Goal: Task Accomplishment & Management: Use online tool/utility

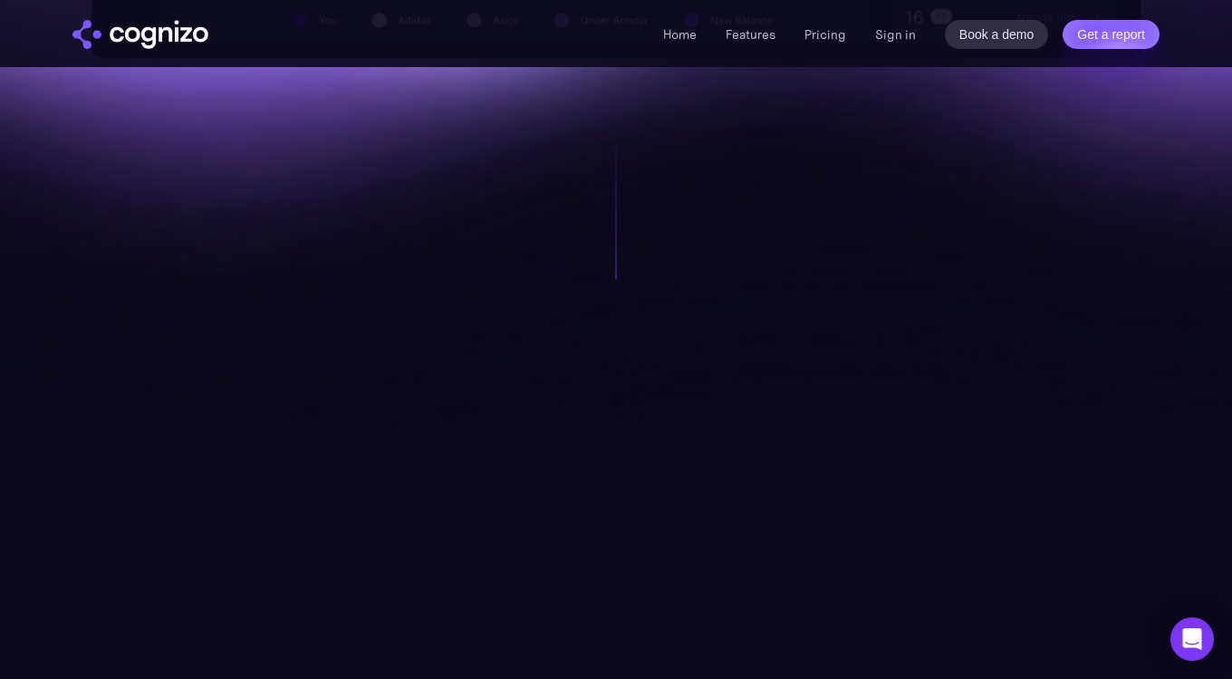
scroll to position [1314, 0]
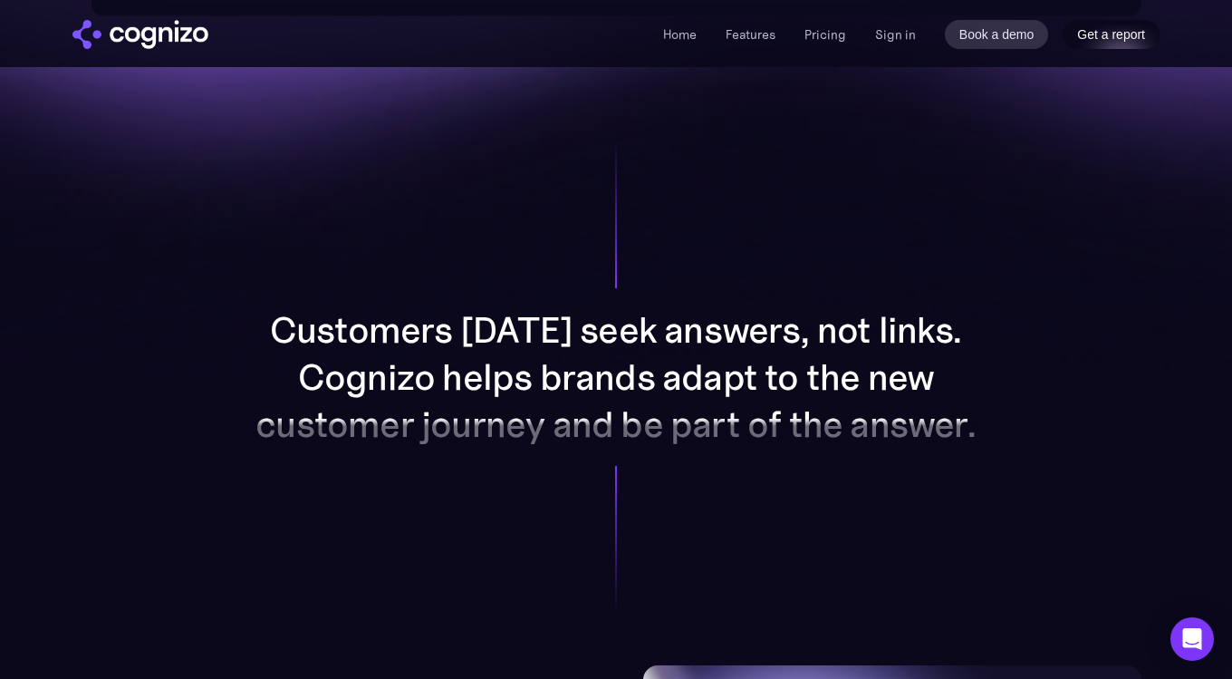
click at [1102, 25] on link "Get a report" at bounding box center [1111, 34] width 97 height 29
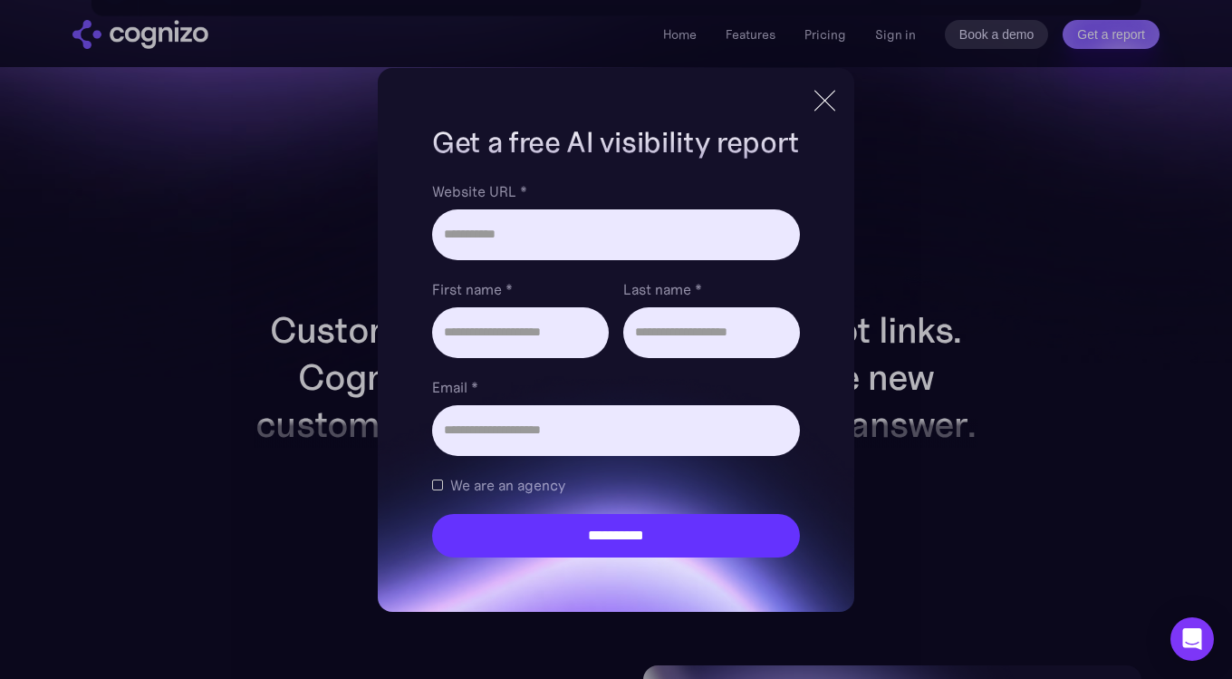
click at [819, 111] on div at bounding box center [825, 100] width 30 height 33
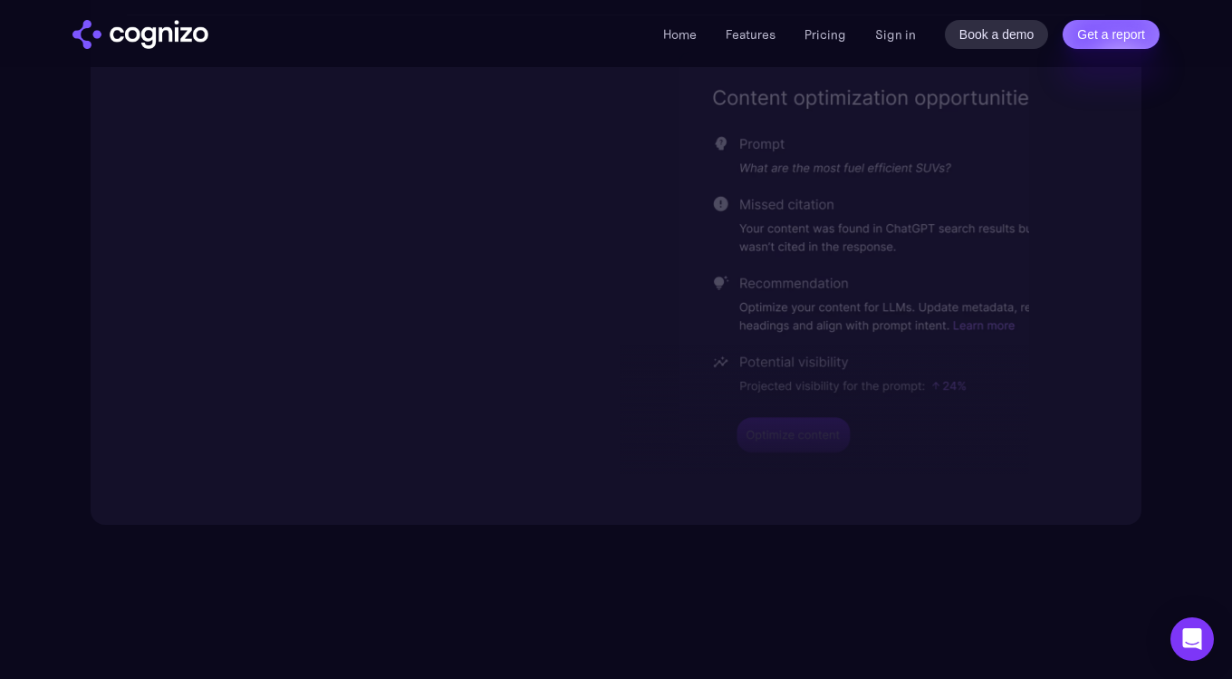
scroll to position [3883, 0]
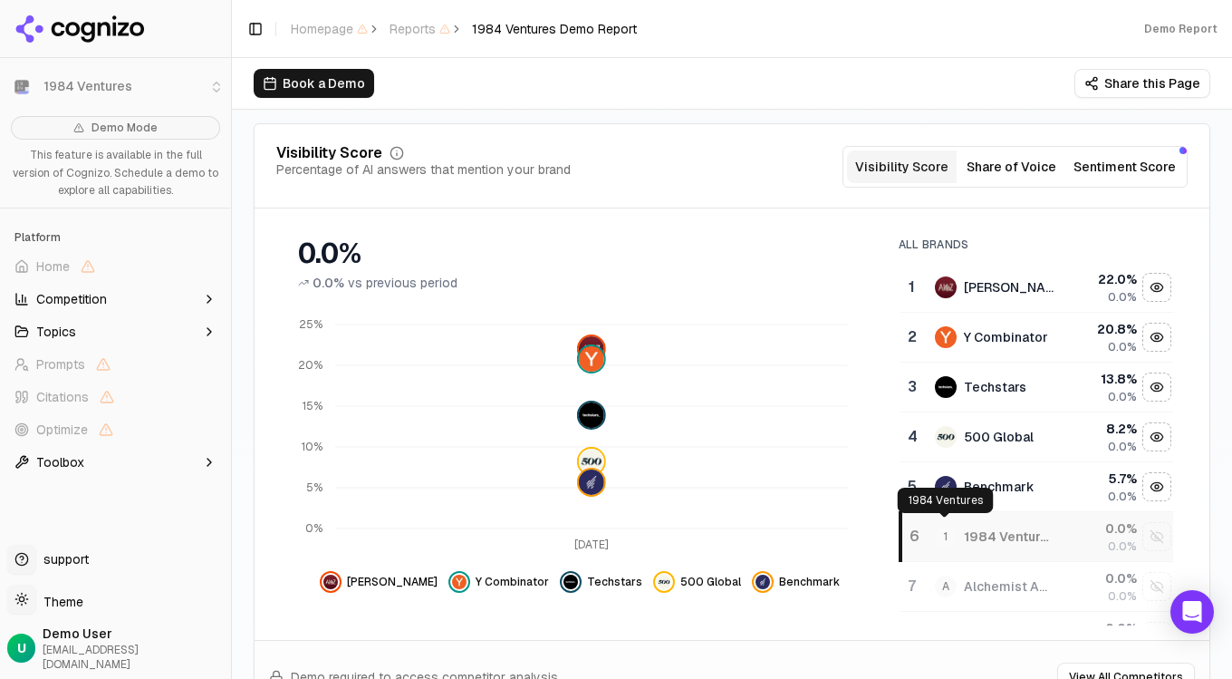
click at [945, 532] on span "1" at bounding box center [946, 536] width 22 height 22
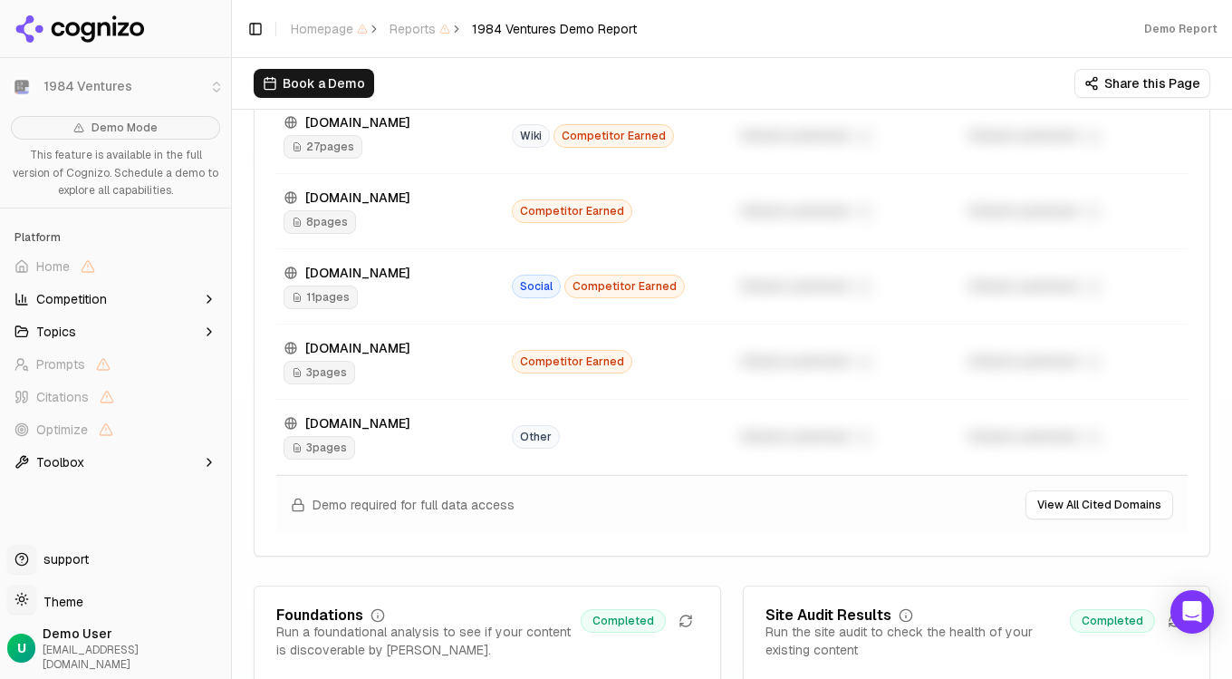
scroll to position [1978, 0]
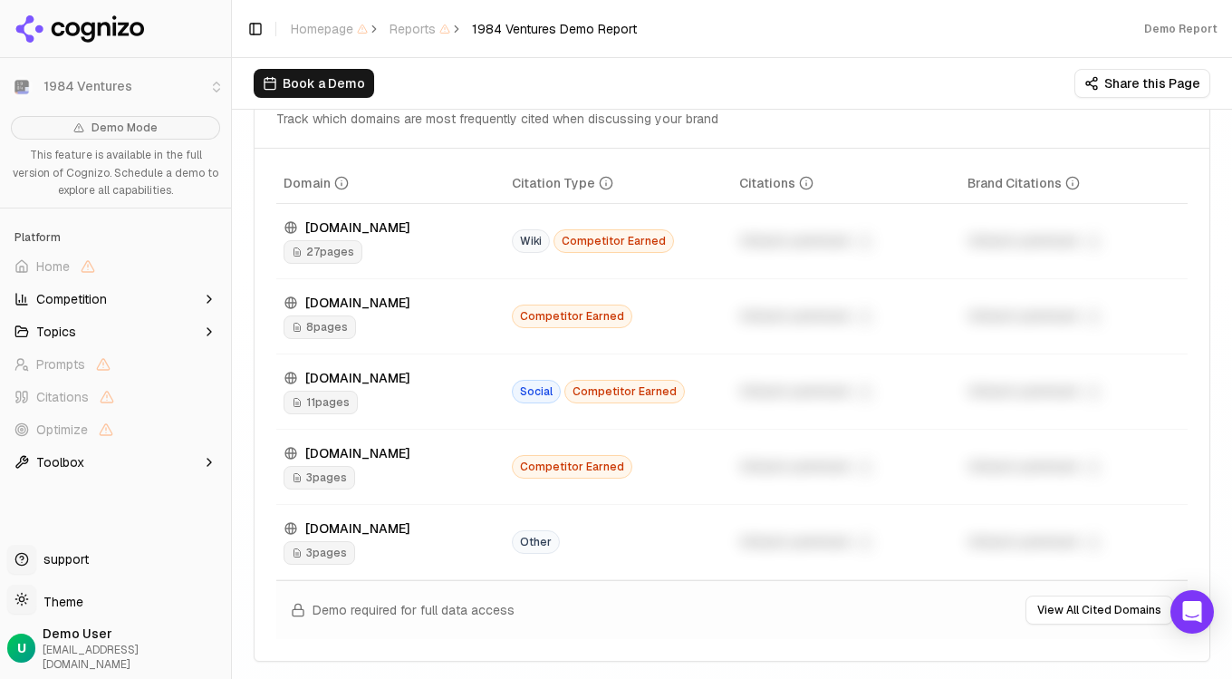
click at [343, 251] on span "27 pages" at bounding box center [323, 252] width 79 height 24
click at [615, 243] on span "Competitor Earned" at bounding box center [614, 241] width 120 height 24
click at [446, 240] on div "27 pages" at bounding box center [391, 252] width 214 height 24
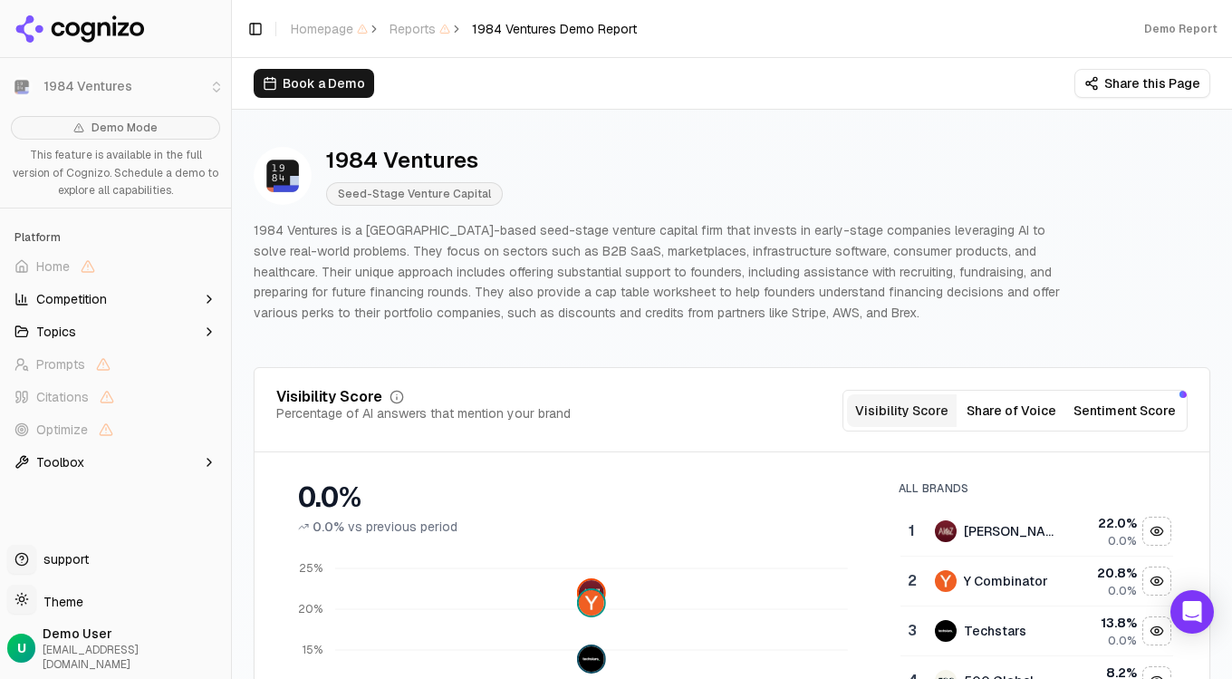
scroll to position [0, 0]
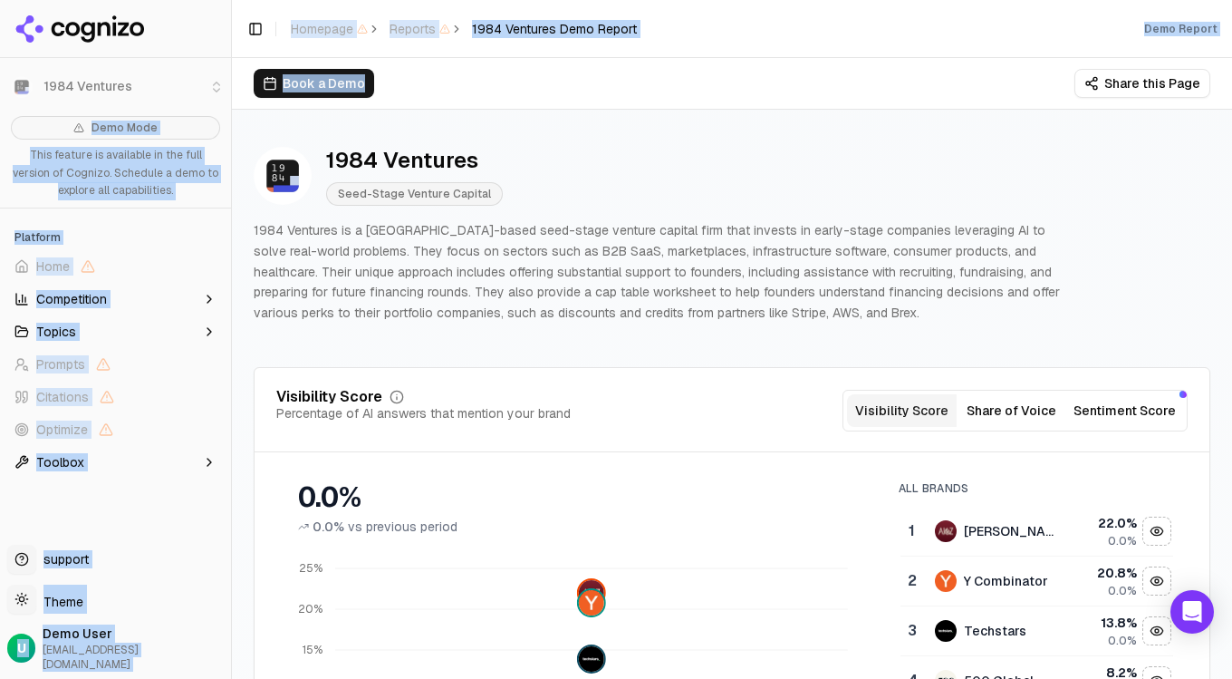
drag, startPoint x: 169, startPoint y: 105, endPoint x: 276, endPoint y: 102, distance: 107.8
click at [279, 103] on div "1984 Ventures Demo Mode This feature is available in the full version of Cogniz…" at bounding box center [616, 339] width 1232 height 679
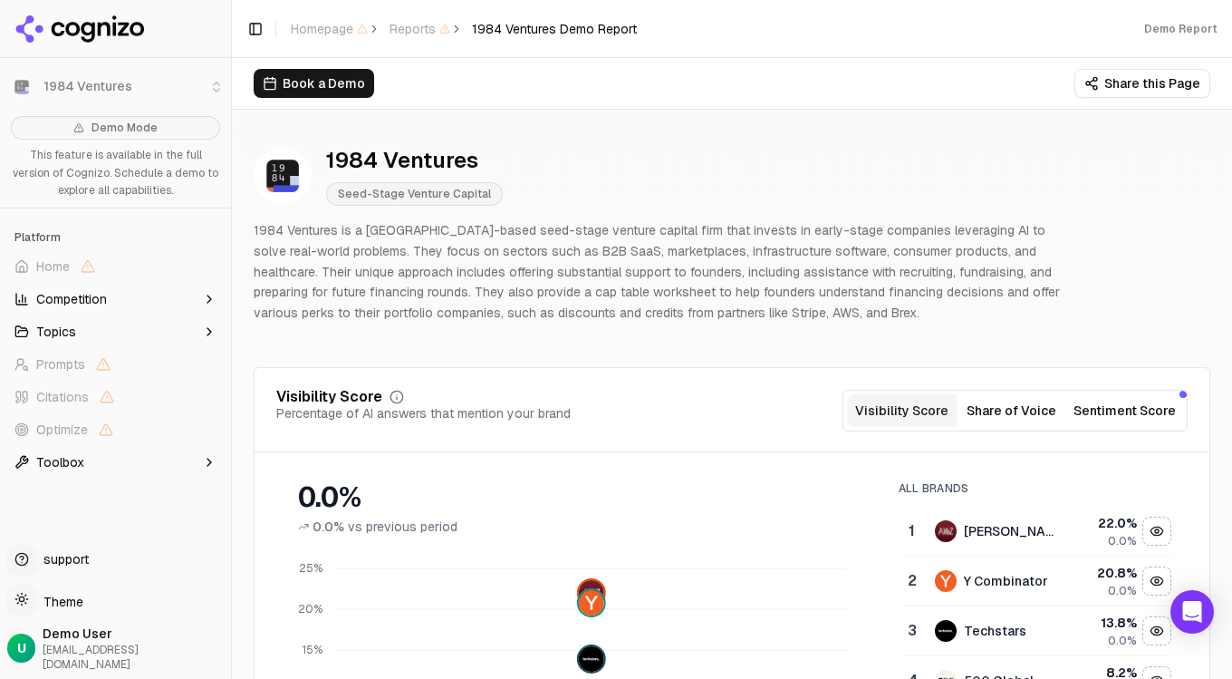
click at [684, 149] on div "1984 Ventures Seed-Stage Venture Capital" at bounding box center [660, 176] width 812 height 60
click at [345, 84] on button "Book a Demo" at bounding box center [314, 83] width 120 height 29
click at [152, 91] on li "1984 Ventures" at bounding box center [115, 86] width 231 height 43
click at [140, 128] on span "Demo Mode" at bounding box center [125, 127] width 66 height 14
click at [92, 133] on span "Demo Mode" at bounding box center [115, 128] width 209 height 24
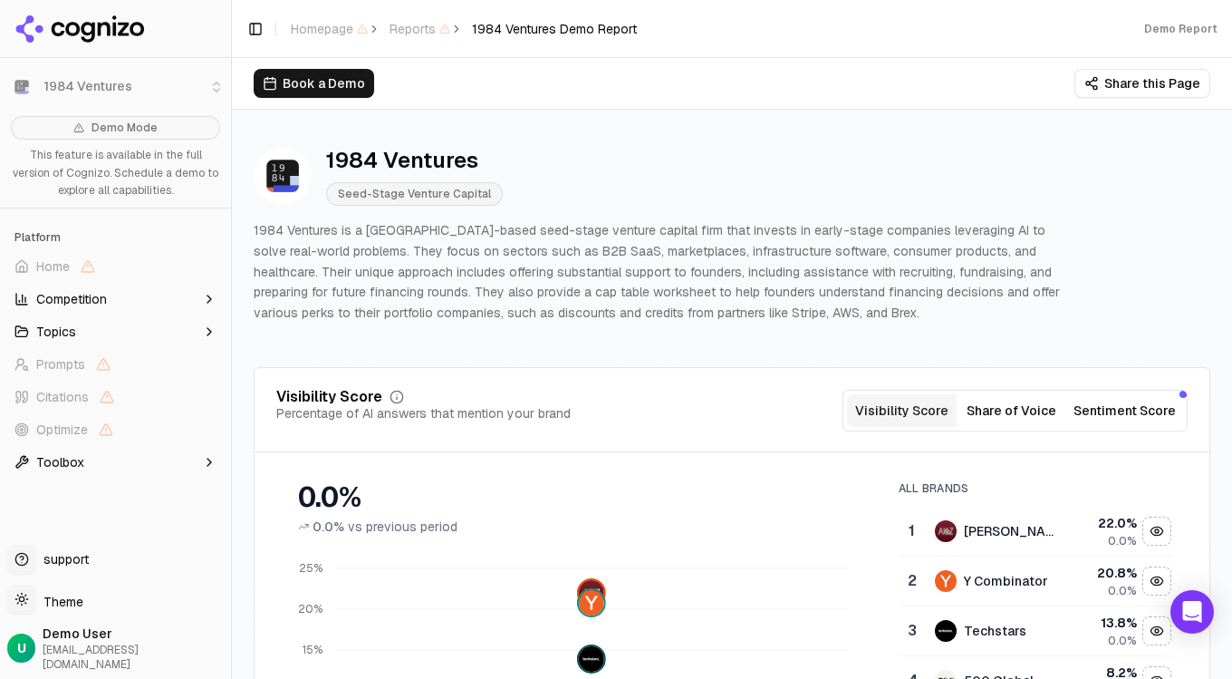
click at [1165, 33] on div "Demo Report" at bounding box center [1180, 29] width 73 height 14
click at [82, 642] on span "Demo User" at bounding box center [133, 633] width 181 height 18
click at [18, 655] on span "U" at bounding box center [21, 648] width 9 height 18
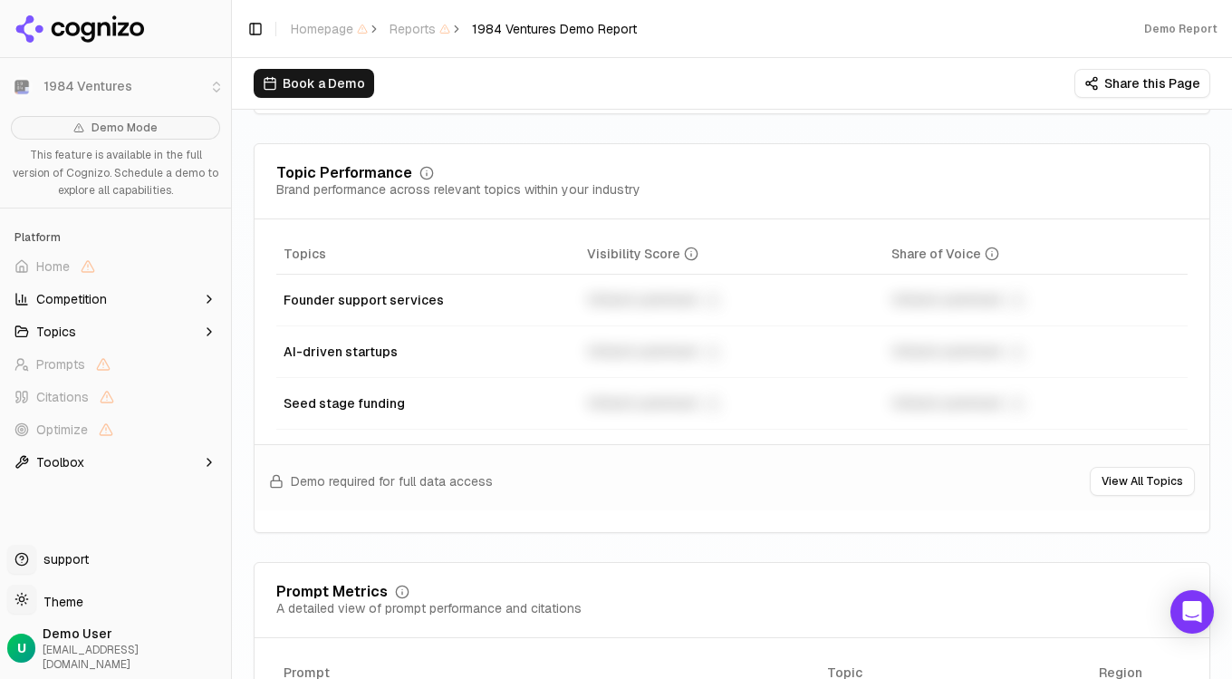
scroll to position [39, 0]
